Goal: Transaction & Acquisition: Purchase product/service

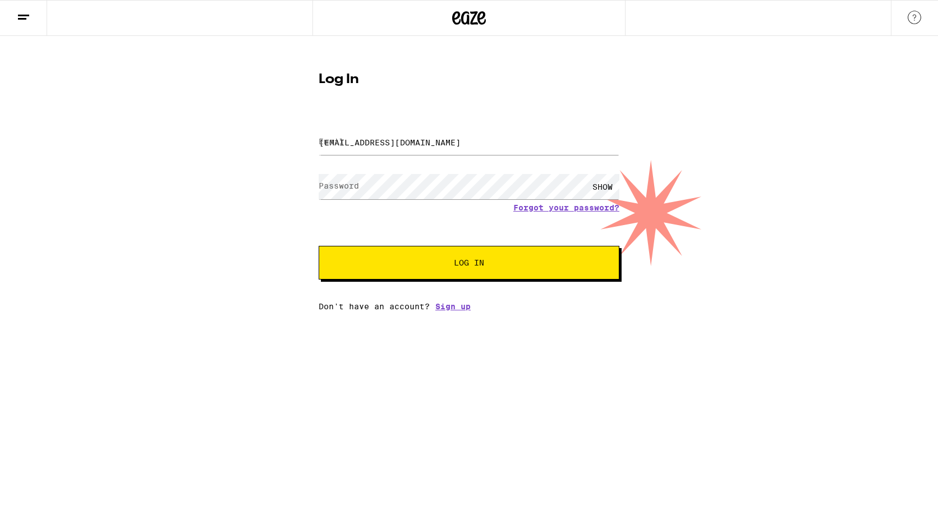
click at [471, 264] on span "Log In" at bounding box center [469, 263] width 30 height 8
click at [597, 180] on div "SHOW" at bounding box center [603, 186] width 34 height 25
click at [601, 190] on div "HIDE" at bounding box center [603, 186] width 34 height 25
click at [601, 190] on div "SHOW" at bounding box center [603, 186] width 34 height 25
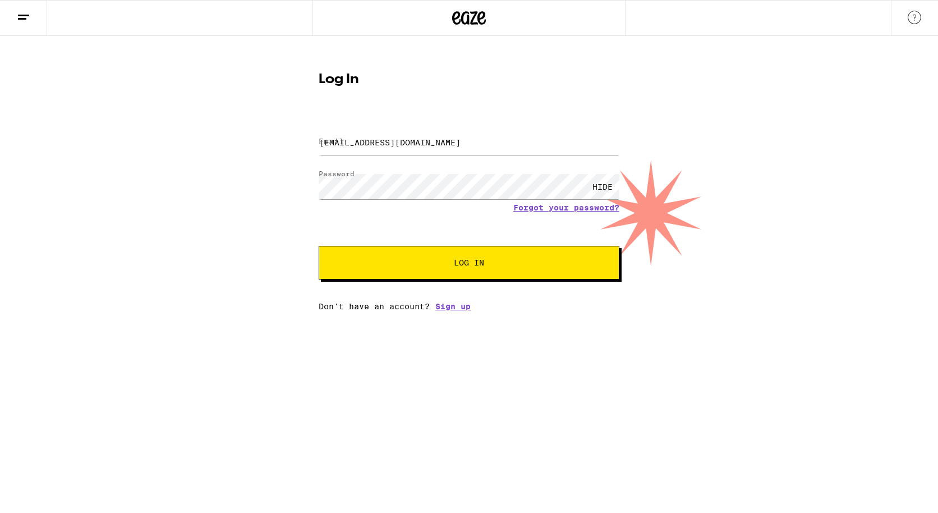
click at [601, 190] on div "HIDE" at bounding box center [603, 186] width 34 height 25
click at [452, 266] on span "Log In" at bounding box center [469, 263] width 210 height 8
click at [472, 149] on input "[EMAIL_ADDRESS][DOMAIN_NAME]" at bounding box center [469, 142] width 301 height 25
click at [319, 246] on button "Log In" at bounding box center [469, 263] width 301 height 34
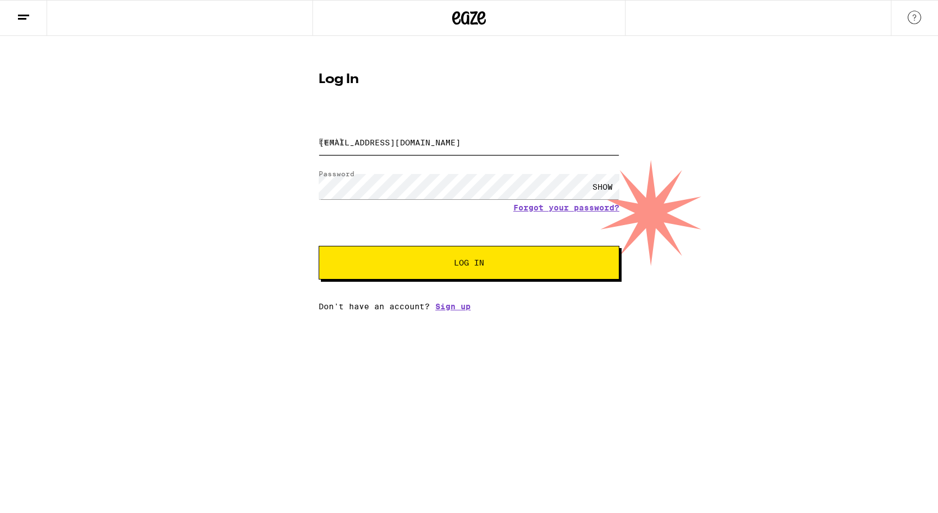
click at [319, 246] on button "Log In" at bounding box center [469, 263] width 301 height 34
click at [468, 272] on button "Log In" at bounding box center [469, 263] width 301 height 34
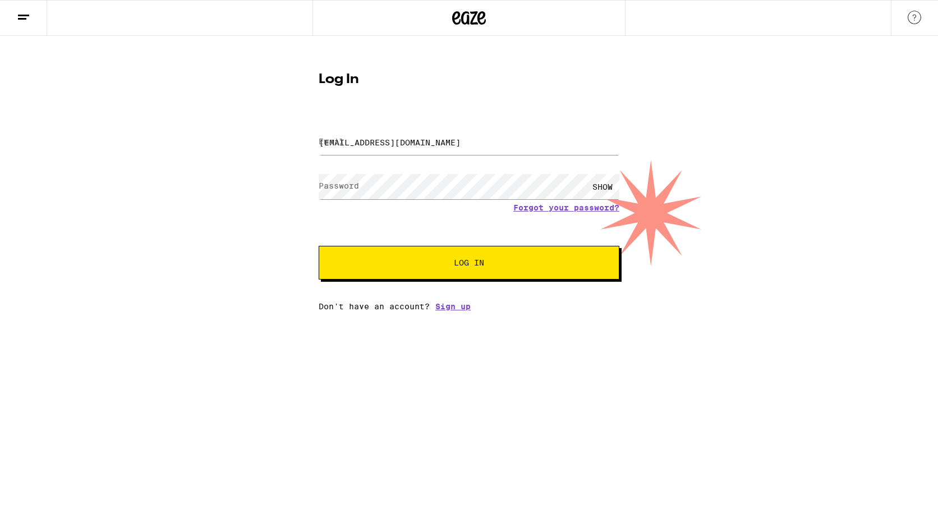
click at [468, 272] on button "Log In" at bounding box center [469, 263] width 301 height 34
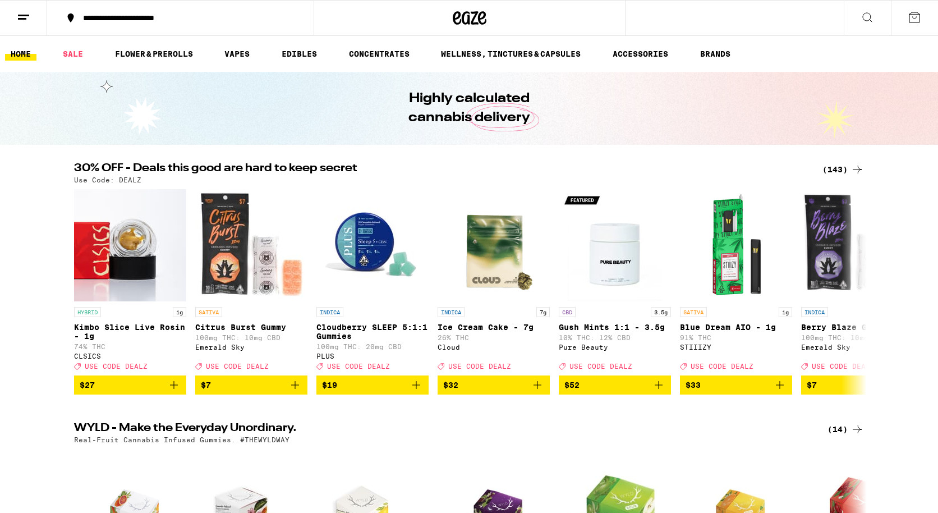
click at [21, 26] on button at bounding box center [23, 18] width 47 height 35
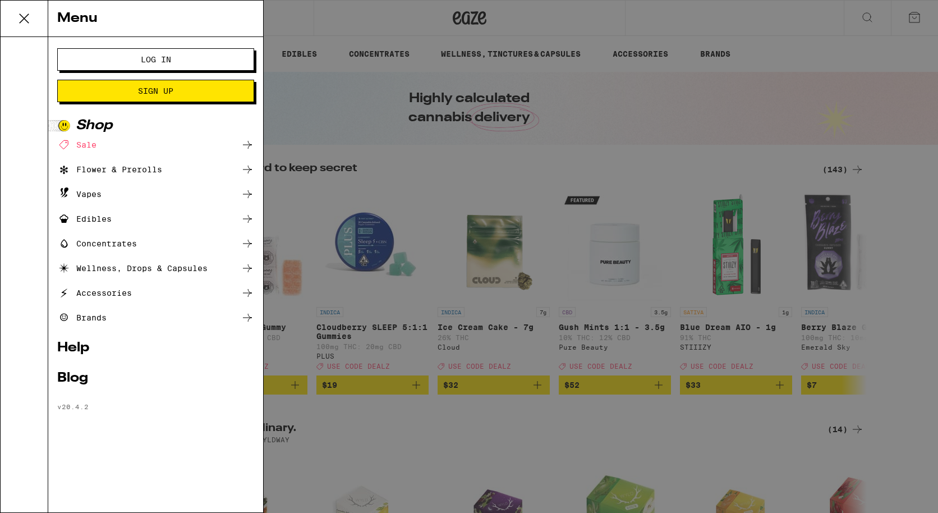
click at [153, 62] on span "Log In" at bounding box center [156, 60] width 30 height 8
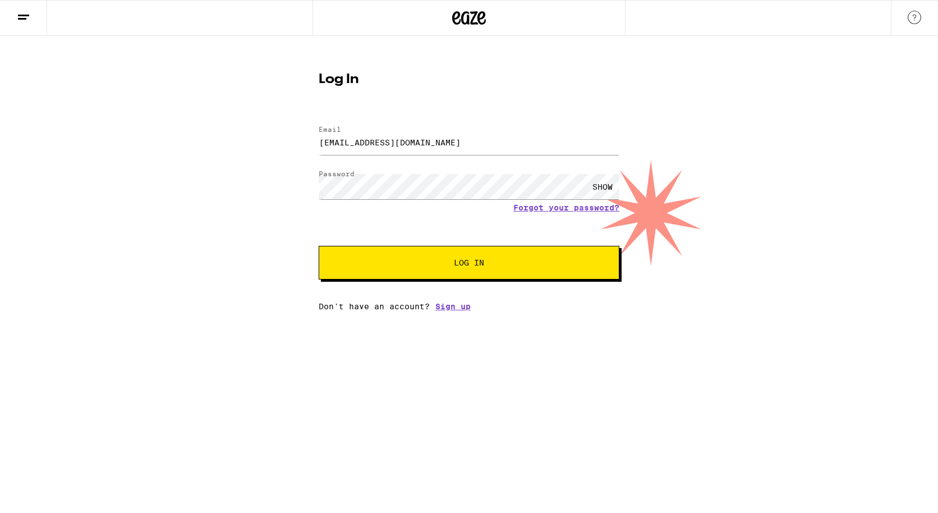
click at [444, 264] on span "Log In" at bounding box center [469, 263] width 210 height 8
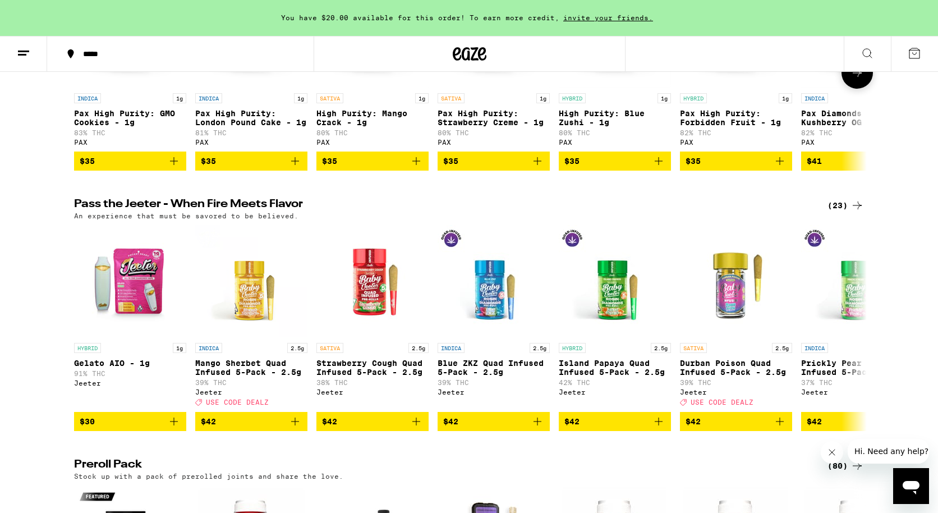
scroll to position [2659, 0]
